Goal: Transaction & Acquisition: Obtain resource

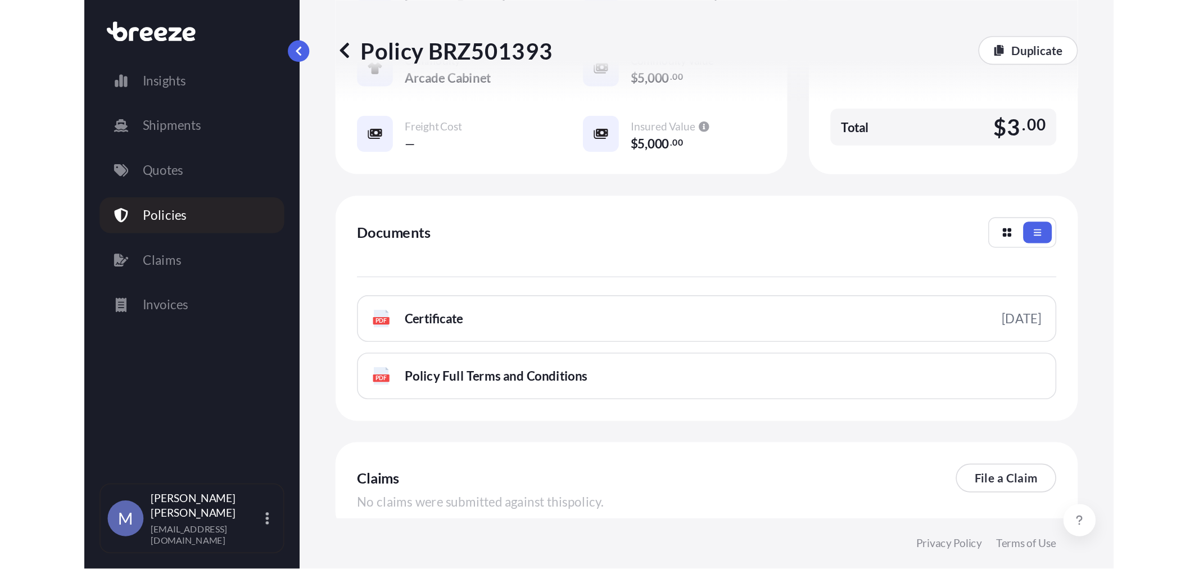
scroll to position [96, 0]
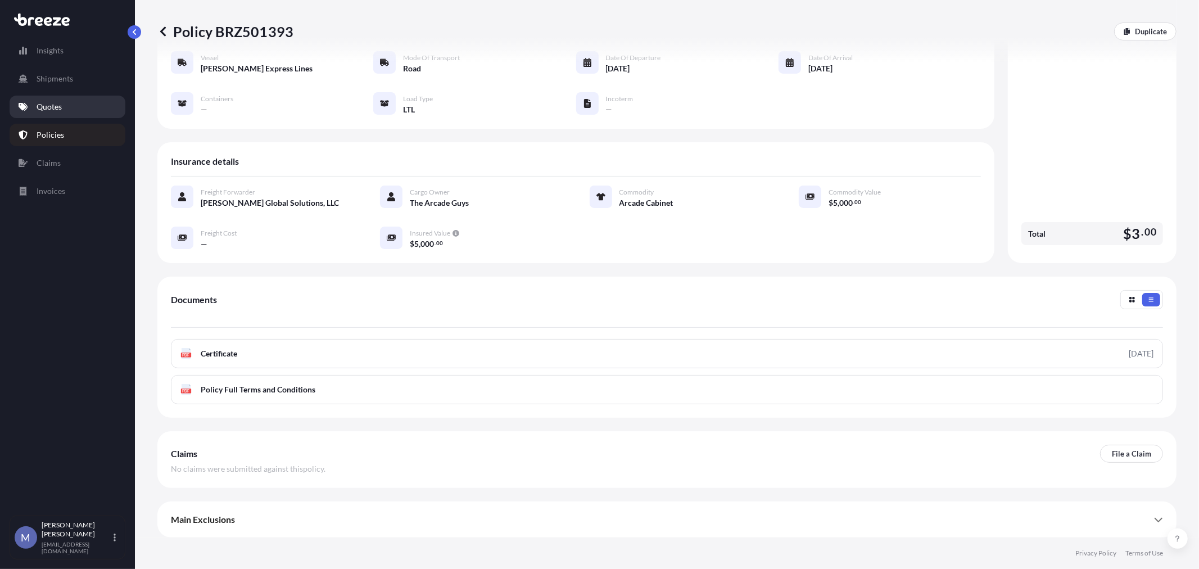
click at [61, 106] on p "Quotes" at bounding box center [49, 106] width 25 height 11
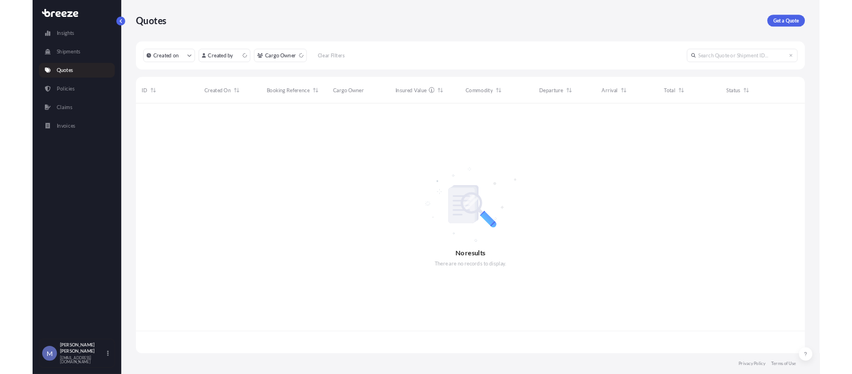
scroll to position [377, 1009]
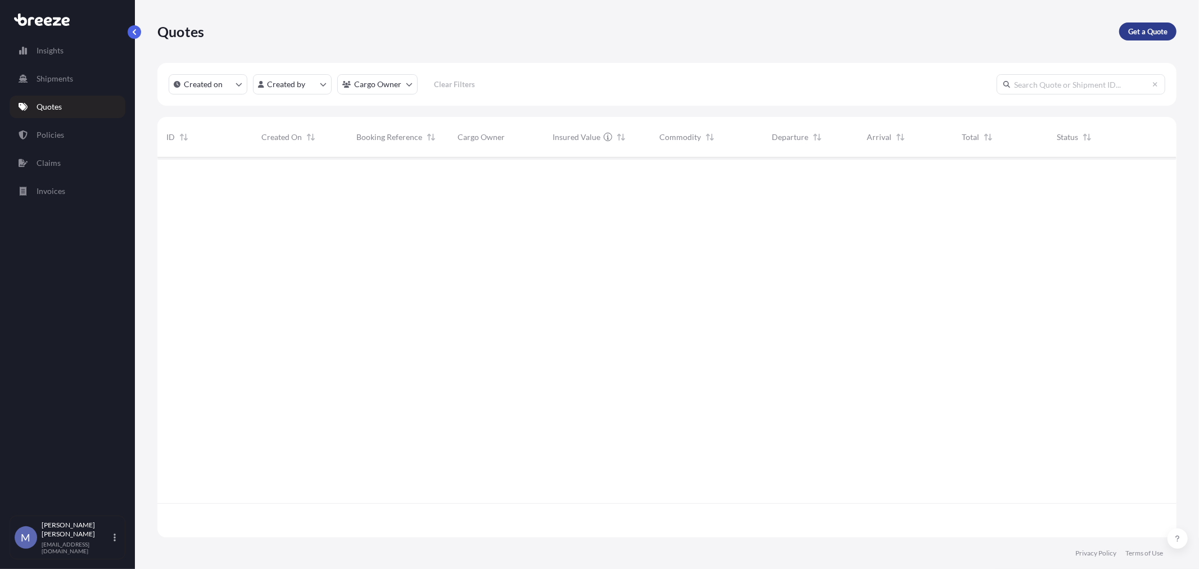
click at [645, 38] on link "Get a Quote" at bounding box center [1147, 31] width 57 height 18
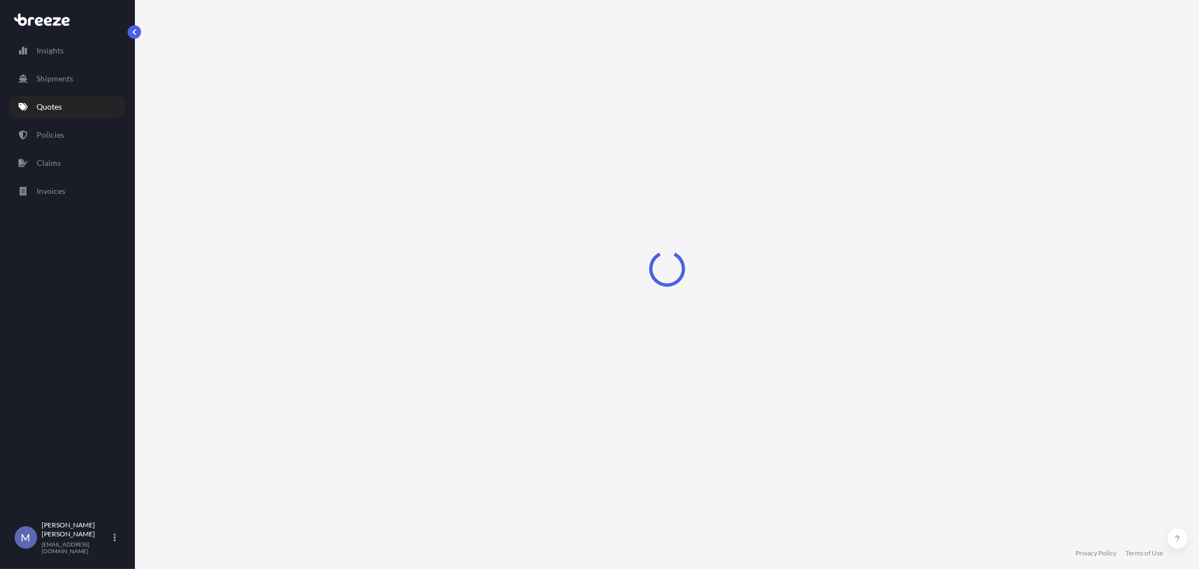
select select "Road"
select select "1"
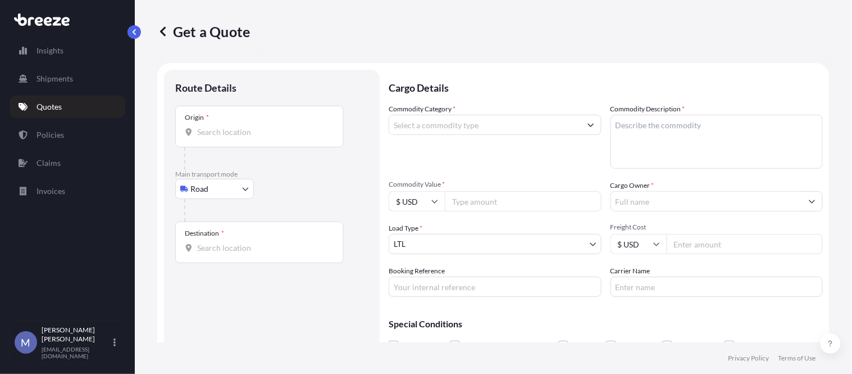
click at [52, 102] on p "Quotes" at bounding box center [49, 106] width 25 height 11
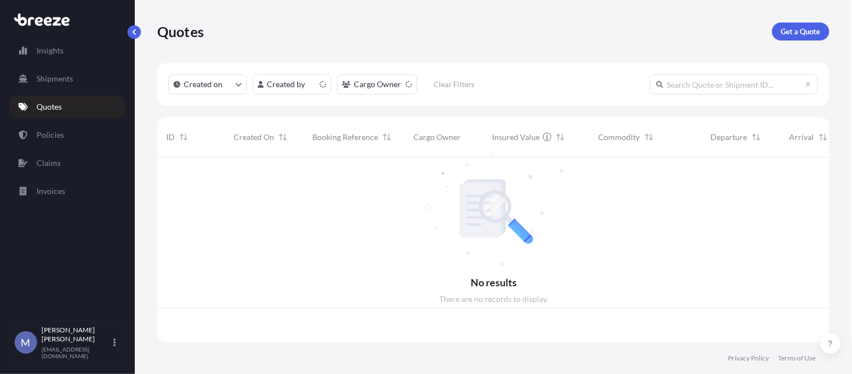
scroll to position [182, 664]
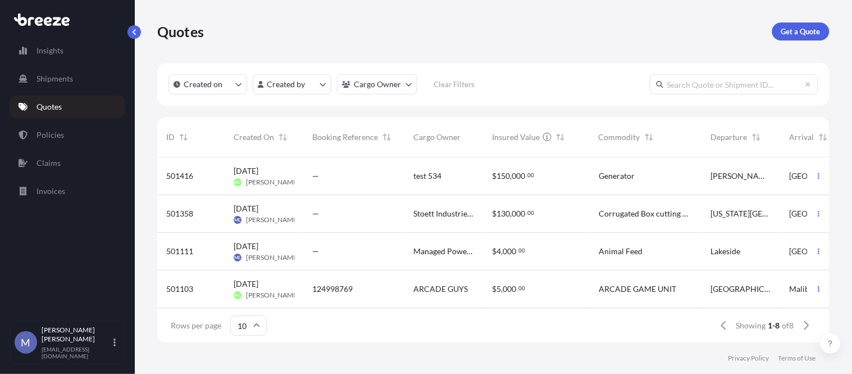
click at [645, 26] on p "Get a Quote" at bounding box center [801, 31] width 39 height 11
select select "Road"
select select "1"
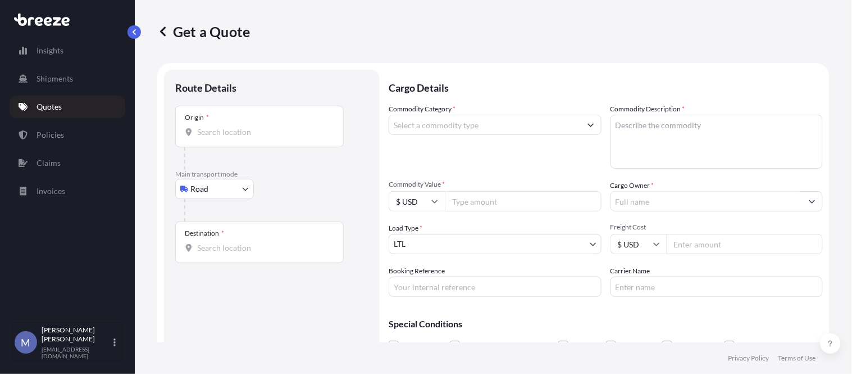
scroll to position [18, 0]
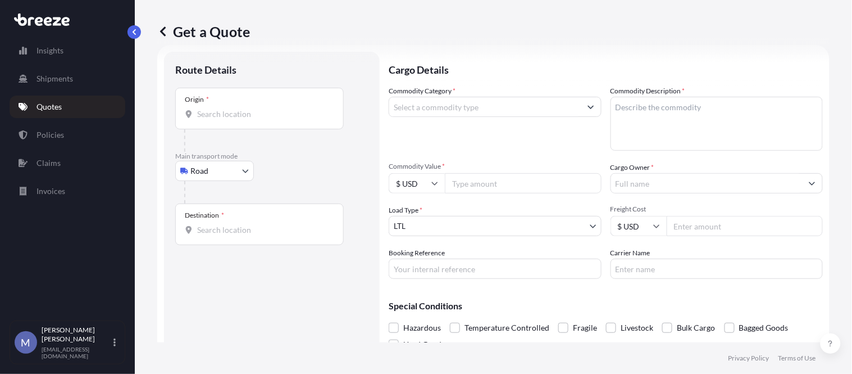
click at [226, 120] on div "Origin *" at bounding box center [259, 109] width 169 height 42
click at [226, 120] on input "Origin *" at bounding box center [263, 113] width 133 height 11
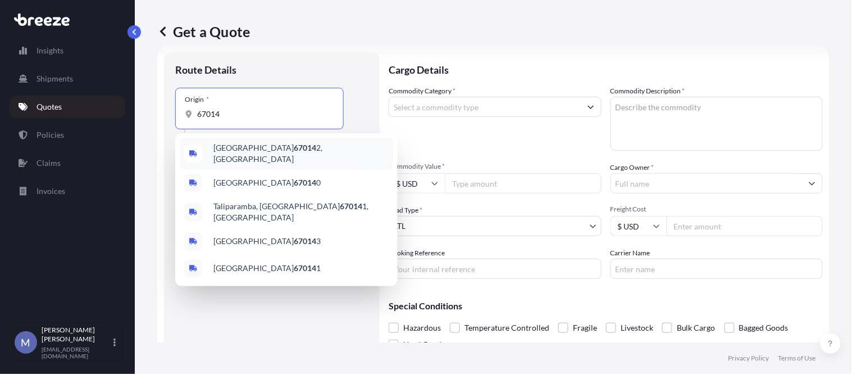
type input "67014"
click at [238, 332] on div "Route Details Place of loading Road Road Rail Origin * 67014 Please select an o…" at bounding box center [271, 213] width 193 height 301
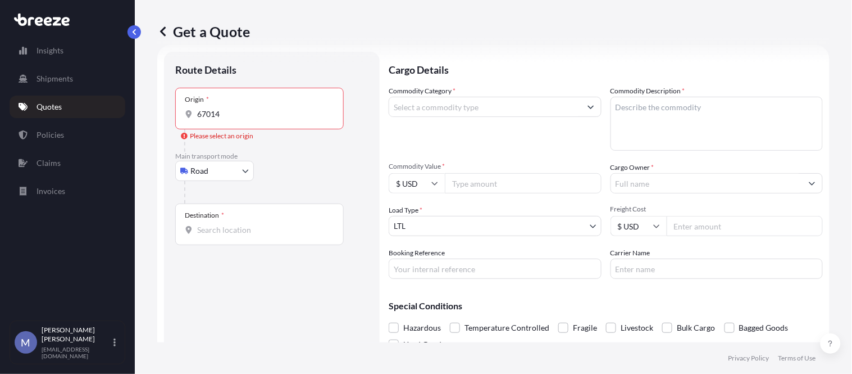
click at [226, 228] on input "Destination *" at bounding box center [263, 229] width 133 height 11
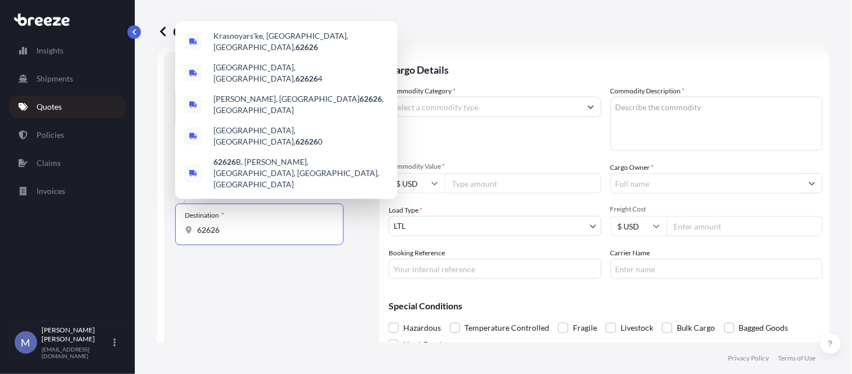
type input "62626"
click at [240, 277] on div "Route Details Place of loading Road Road Rail Origin * 67014 Please select an o…" at bounding box center [271, 213] width 193 height 301
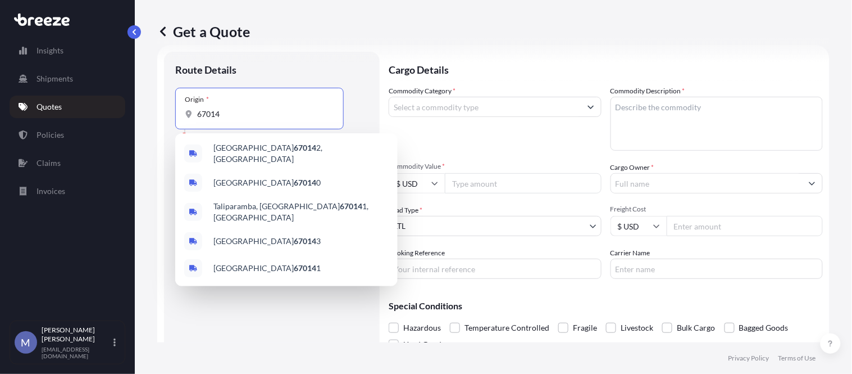
drag, startPoint x: 233, startPoint y: 116, endPoint x: 194, endPoint y: 115, distance: 38.8
click at [194, 115] on div "67014" at bounding box center [259, 113] width 149 height 11
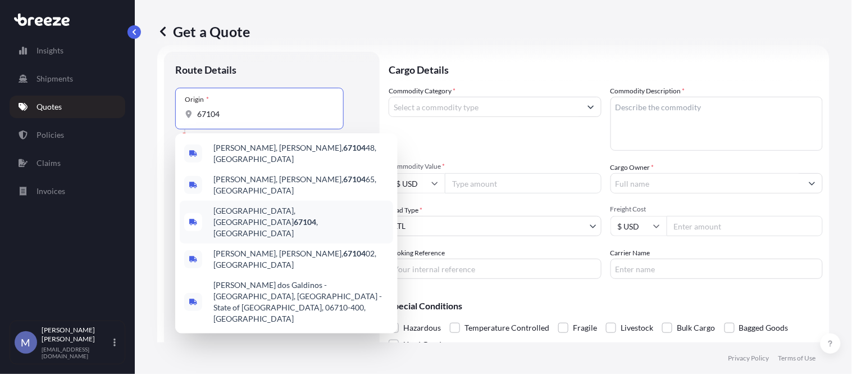
click at [254, 205] on span "[GEOGRAPHIC_DATA] , [GEOGRAPHIC_DATA]" at bounding box center [301, 222] width 175 height 34
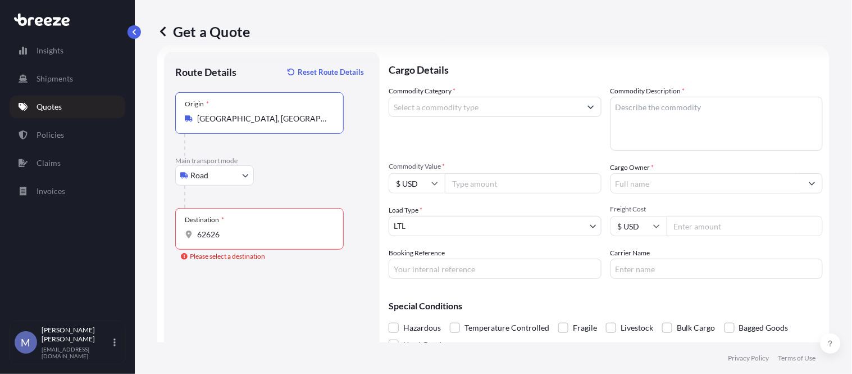
type input "[GEOGRAPHIC_DATA], [GEOGRAPHIC_DATA]"
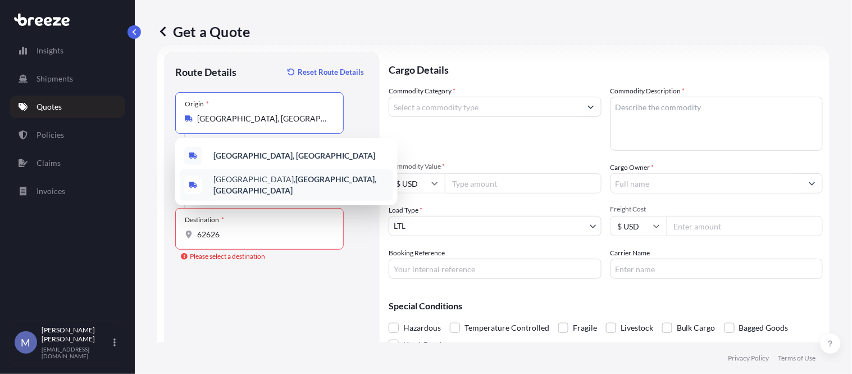
click at [245, 239] on input "62626" at bounding box center [263, 234] width 133 height 11
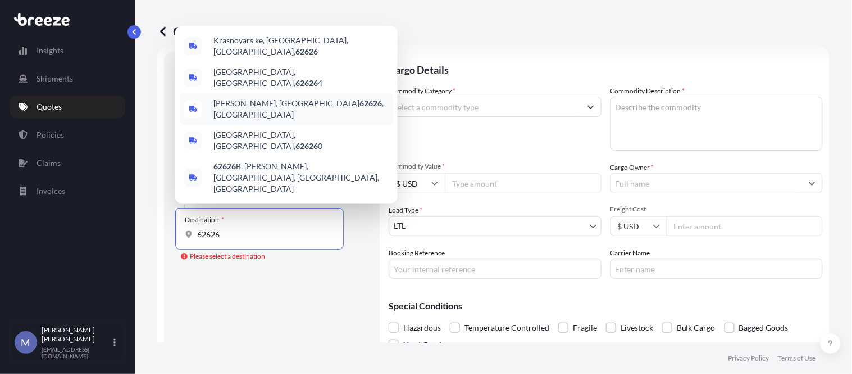
type input "[PERSON_NAME], IL 62626, [GEOGRAPHIC_DATA]"
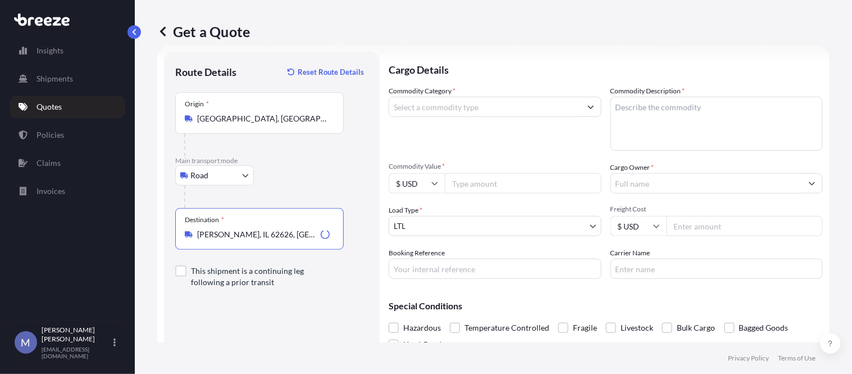
click at [289, 299] on label "This shipment is a continuing leg following a prior transit" at bounding box center [271, 276] width 193 height 54
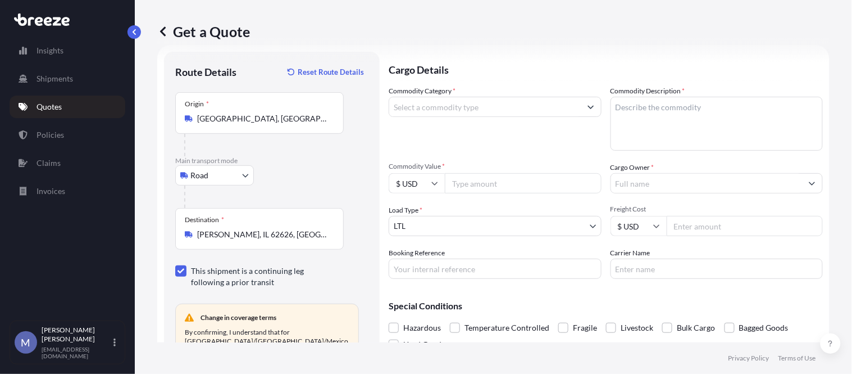
scroll to position [80, 0]
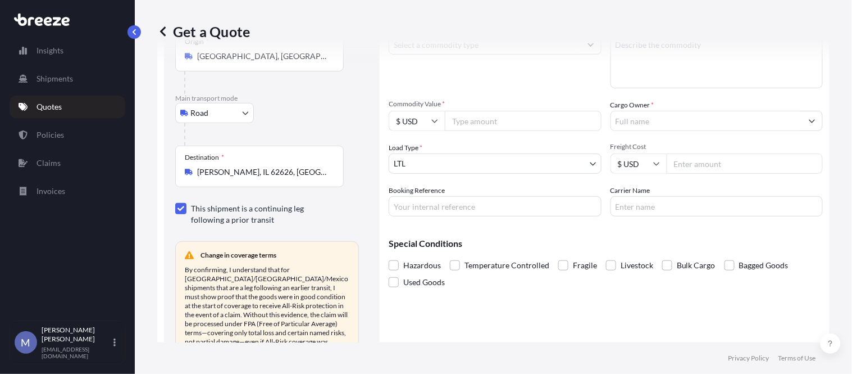
checkbox input "false"
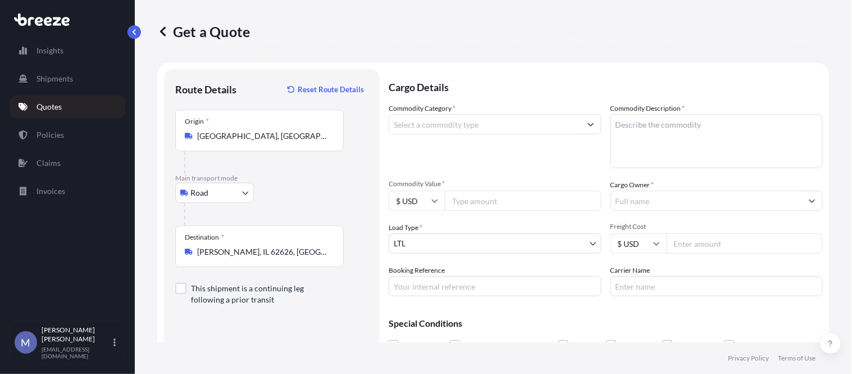
scroll to position [0, 0]
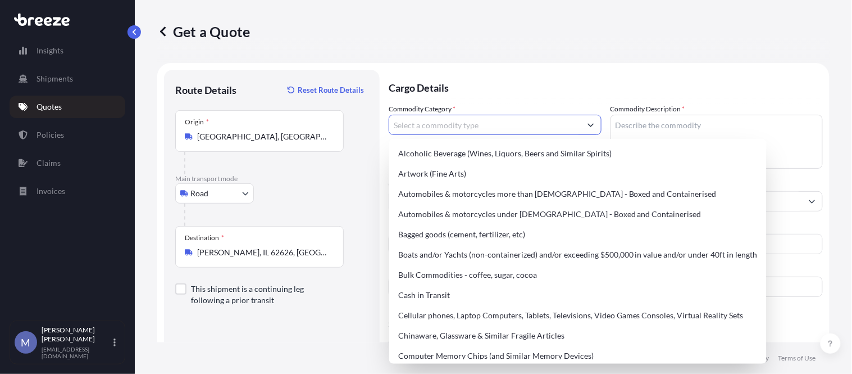
click at [515, 124] on input "Commodity Category *" at bounding box center [485, 125] width 192 height 20
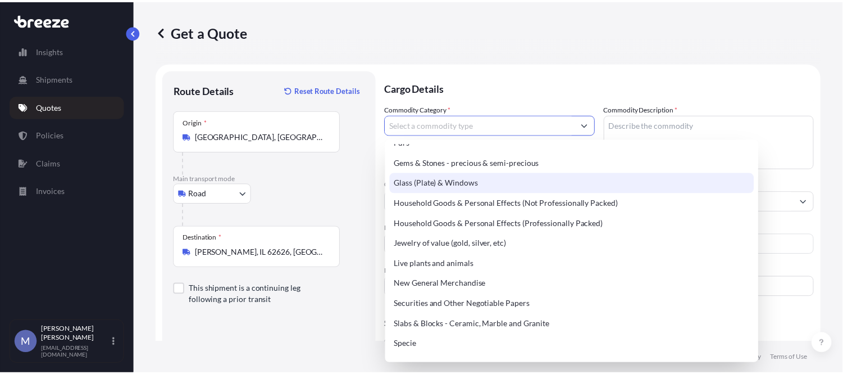
scroll to position [374, 0]
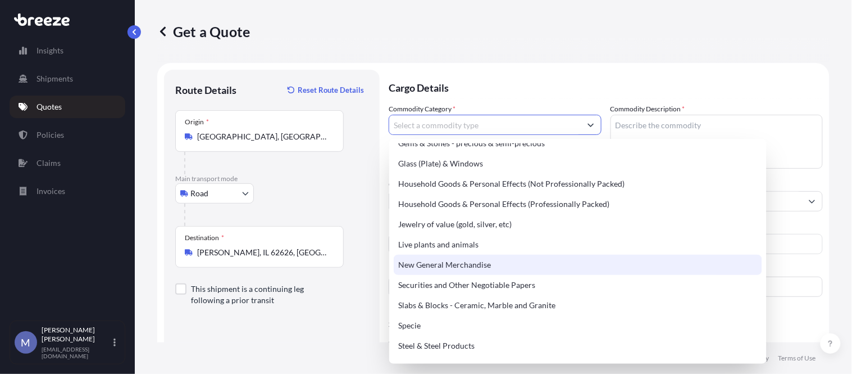
click at [426, 260] on div "New General Merchandise" at bounding box center [578, 265] width 369 height 20
type input "New General Merchandise"
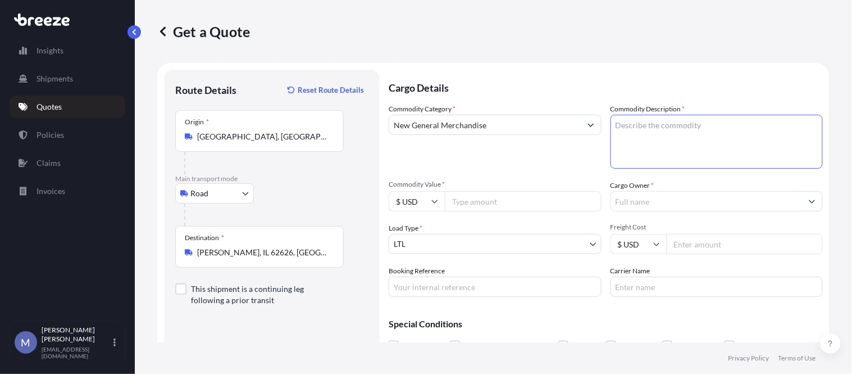
click at [645, 134] on textarea "Commodity Description *" at bounding box center [717, 142] width 213 height 54
type textarea "Plate Broom"
click at [478, 199] on input "Commodity Value *" at bounding box center [523, 201] width 157 height 20
click at [490, 196] on input "Commodity Value *" at bounding box center [523, 201] width 157 height 20
type input "200000"
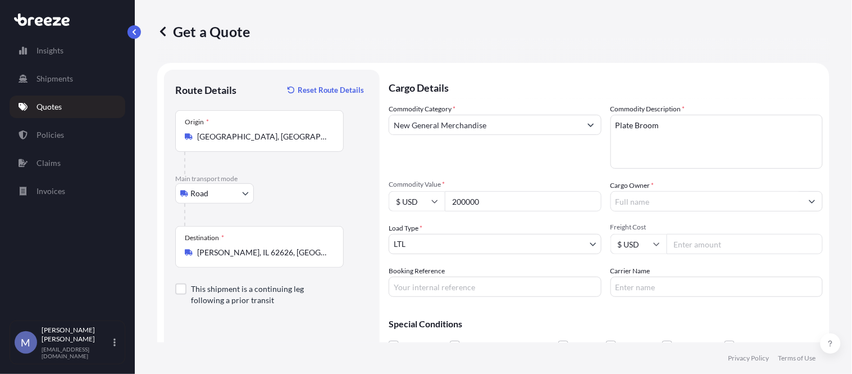
click at [645, 201] on input "Cargo Owner *" at bounding box center [707, 201] width 192 height 20
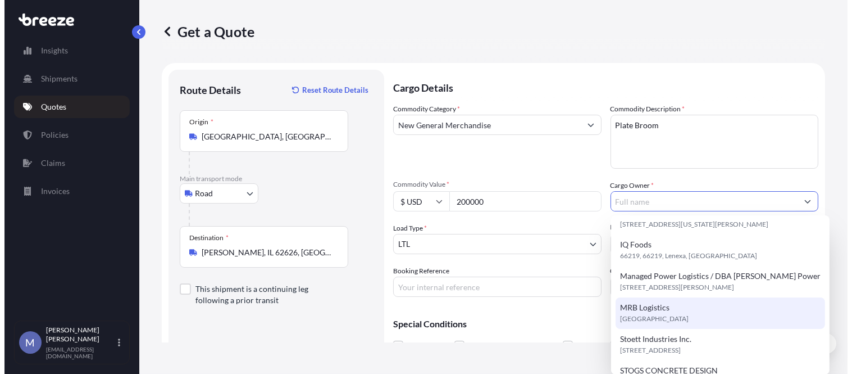
scroll to position [76, 0]
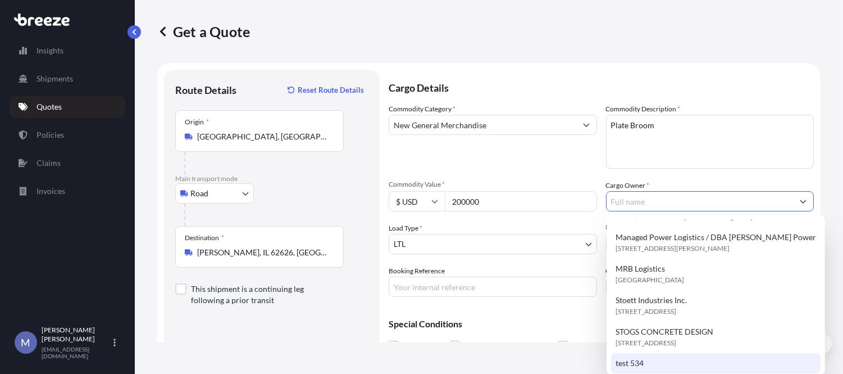
click at [642, 356] on span "test 534" at bounding box center [630, 362] width 28 height 11
type input "test 534"
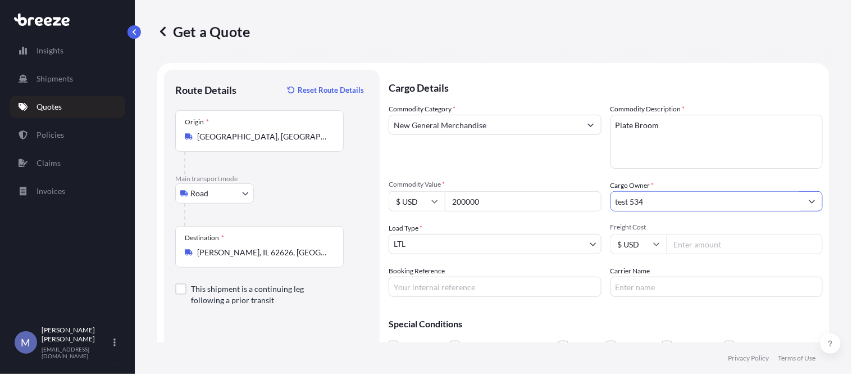
click at [427, 238] on body "10 options available. Insights Shipments Quotes Policies Claims Invoices M [PER…" at bounding box center [426, 187] width 852 height 374
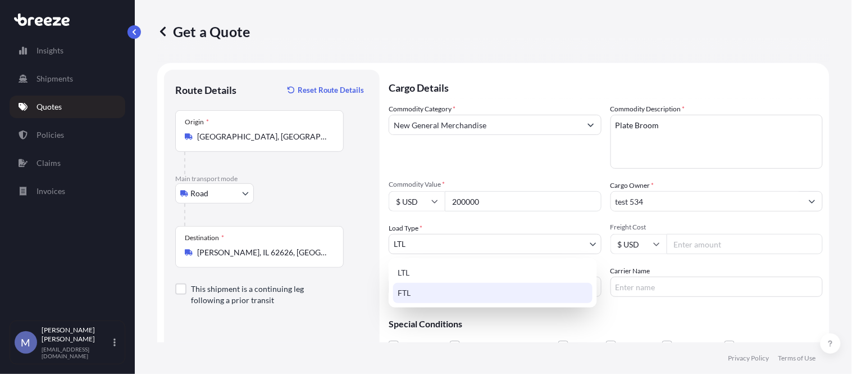
click at [412, 294] on div "FTL" at bounding box center [492, 293] width 199 height 20
select select "2"
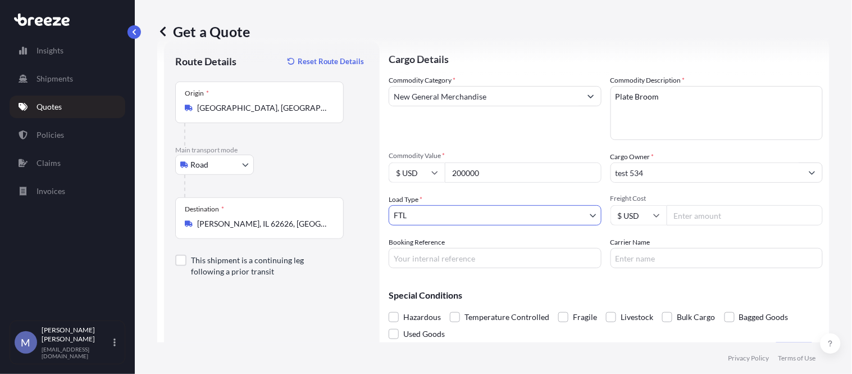
scroll to position [57, 0]
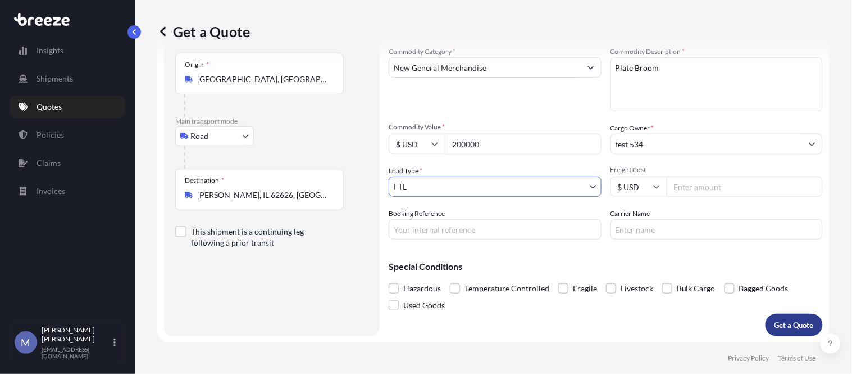
click at [645, 328] on p "Get a Quote" at bounding box center [794, 324] width 39 height 11
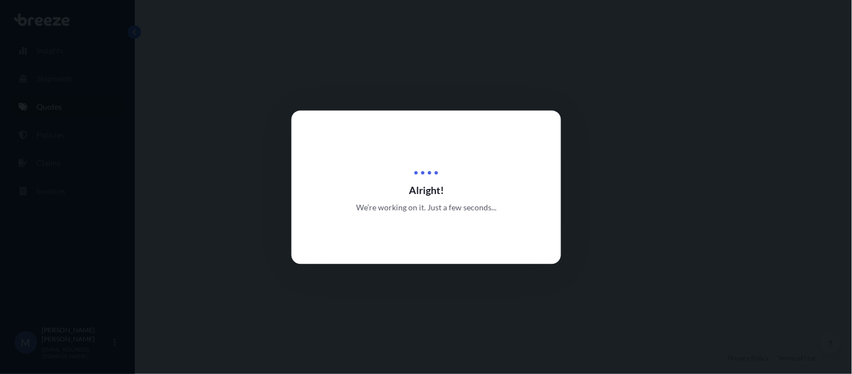
select select "Road"
select select "2"
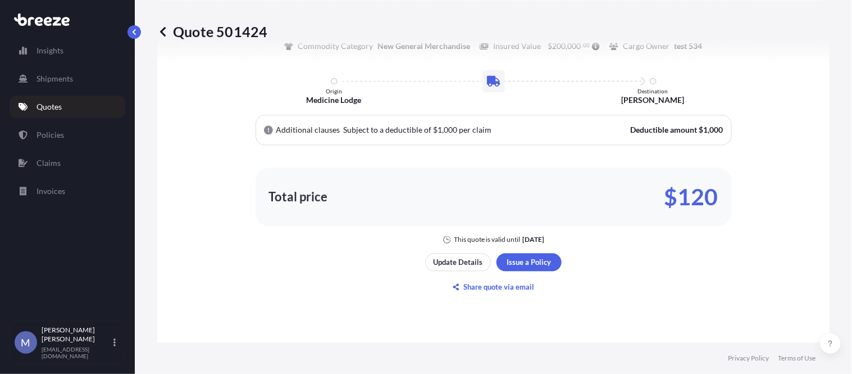
scroll to position [605, 0]
